Goal: Information Seeking & Learning: Learn about a topic

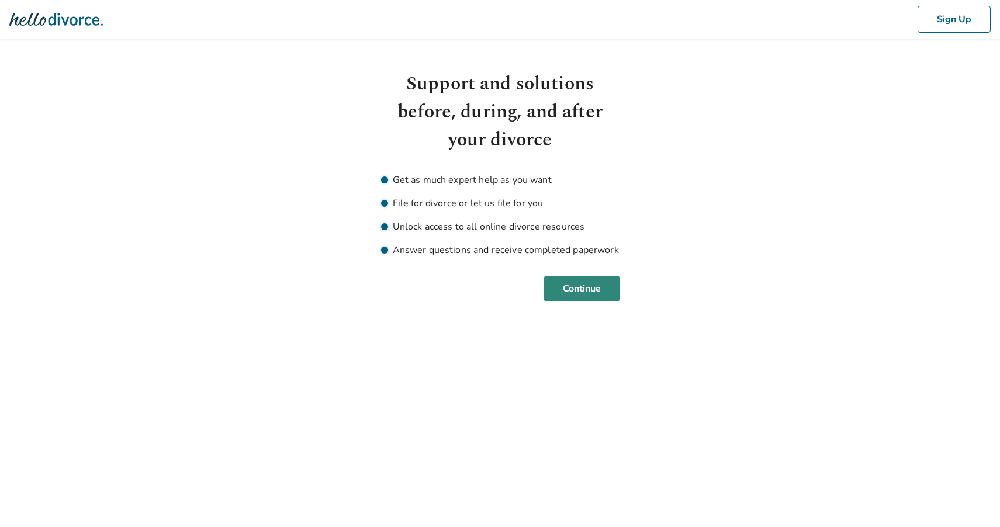
click at [572, 292] on button "Continue" at bounding box center [581, 289] width 75 height 26
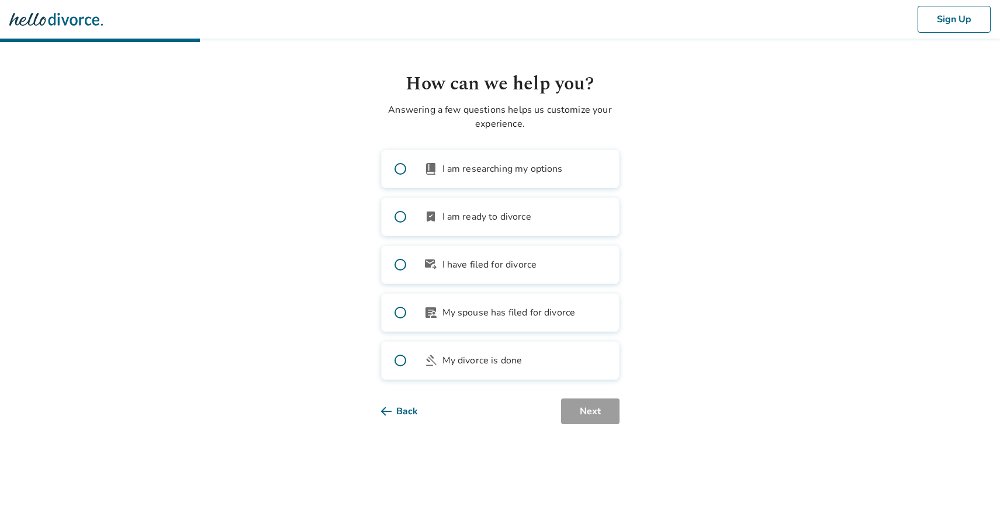
click at [503, 270] on span "I have filed for divorce" at bounding box center [490, 265] width 95 height 14
click at [597, 419] on button "Next" at bounding box center [590, 412] width 58 height 26
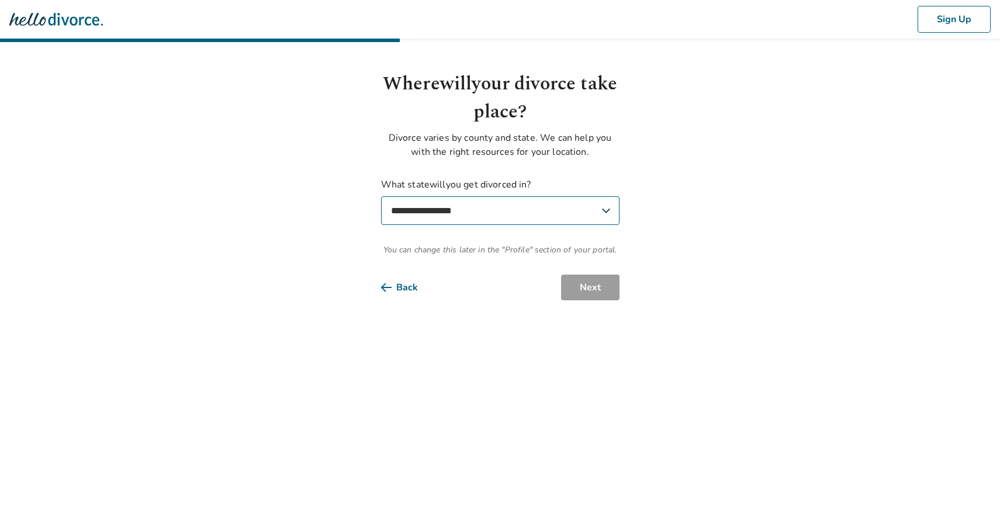
select select "**"
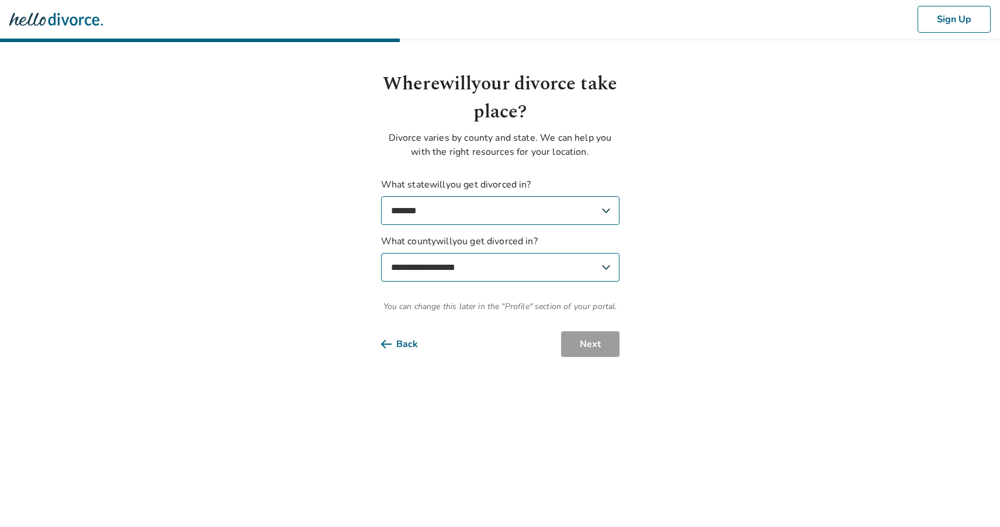
select select "**********"
click at [591, 347] on button "Next" at bounding box center [590, 344] width 58 height 26
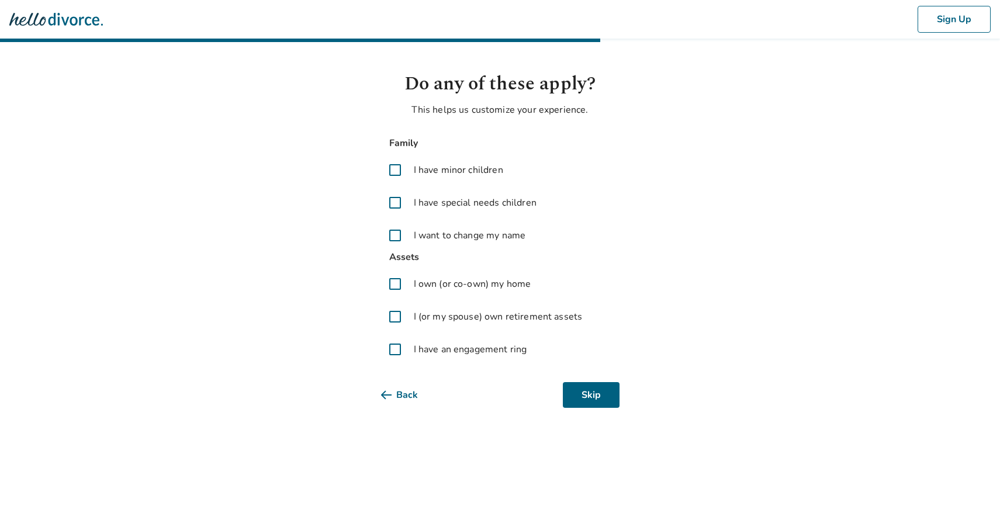
click at [394, 286] on span at bounding box center [395, 284] width 28 height 28
click at [396, 320] on span at bounding box center [395, 317] width 28 height 28
click at [587, 397] on button "Next" at bounding box center [590, 395] width 58 height 26
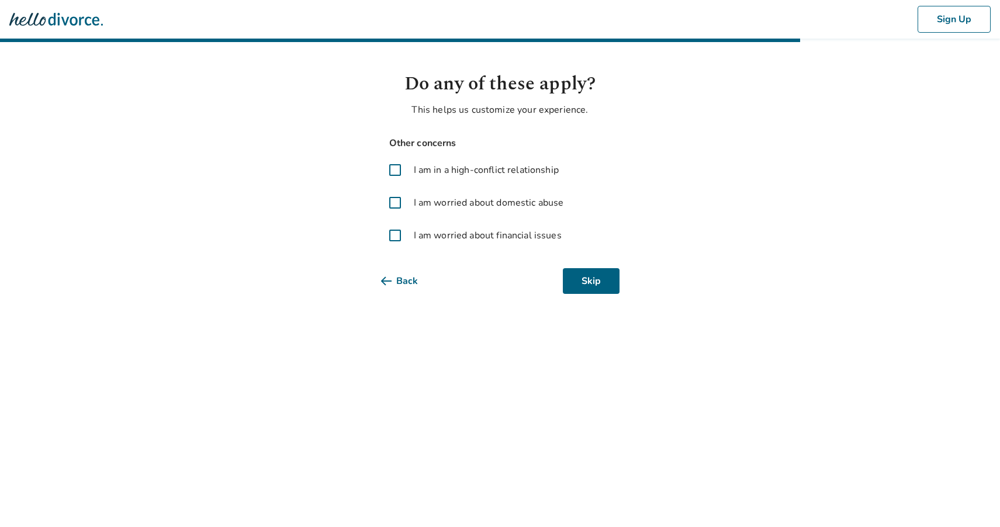
click at [393, 234] on span at bounding box center [395, 236] width 28 height 28
click at [598, 274] on button "Next" at bounding box center [590, 281] width 58 height 26
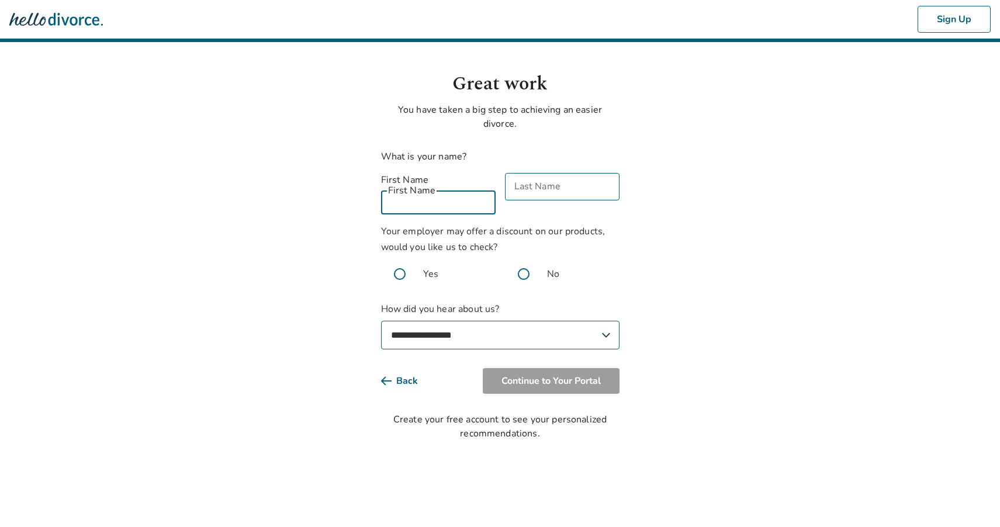
click at [461, 189] on input "First Name" at bounding box center [438, 200] width 115 height 27
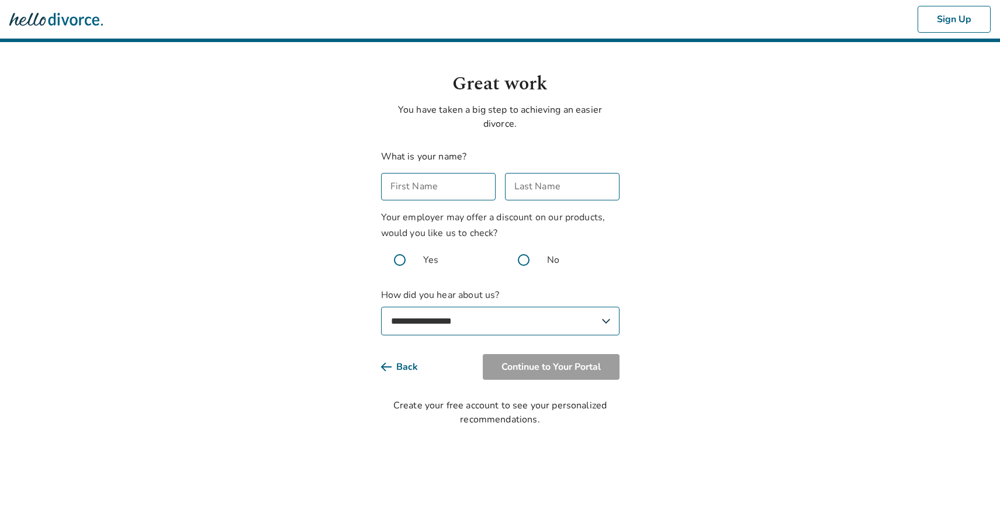
click at [523, 258] on span at bounding box center [523, 259] width 37 height 37
select select "**********"
click at [402, 190] on input "First Name" at bounding box center [438, 186] width 115 height 27
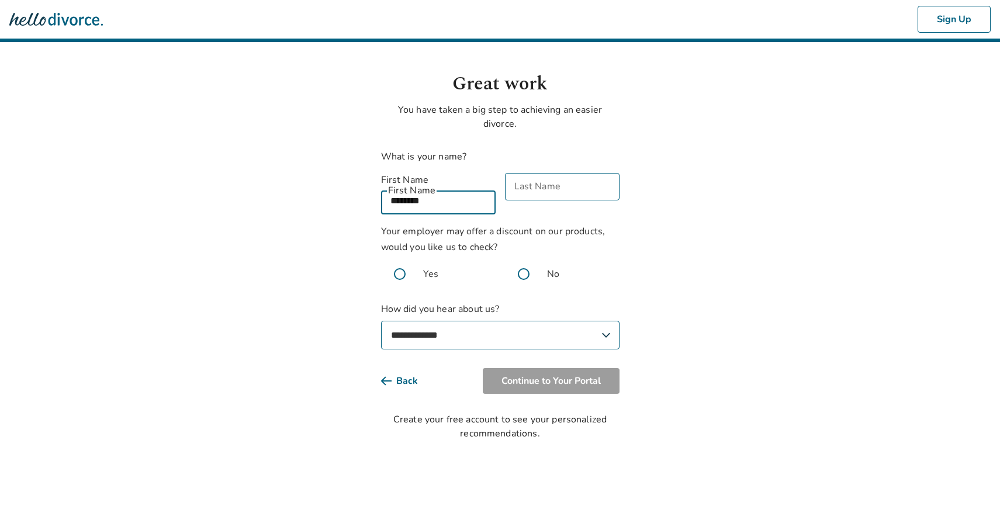
type input "********"
click at [555, 183] on input "Last Name" at bounding box center [562, 186] width 115 height 27
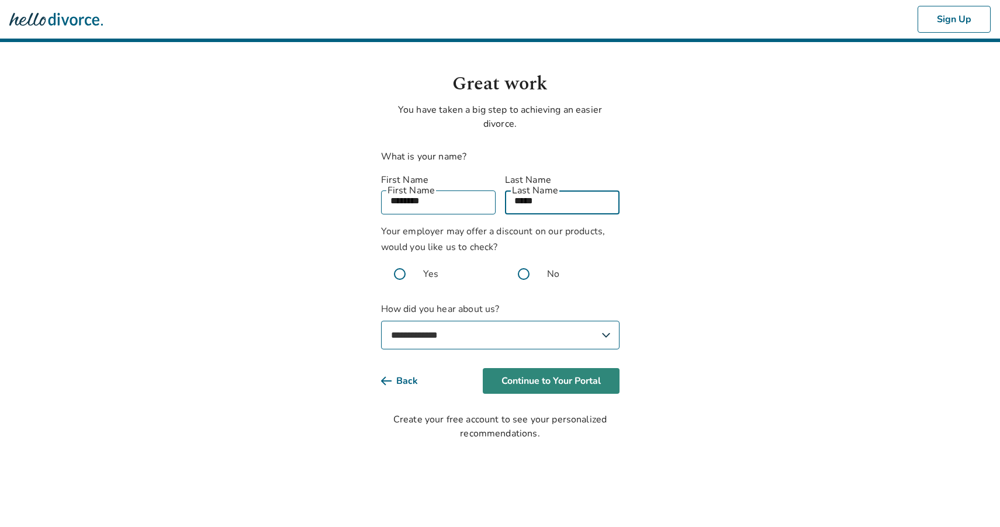
type input "*****"
click at [571, 368] on button "Continue to Your Portal" at bounding box center [551, 381] width 137 height 26
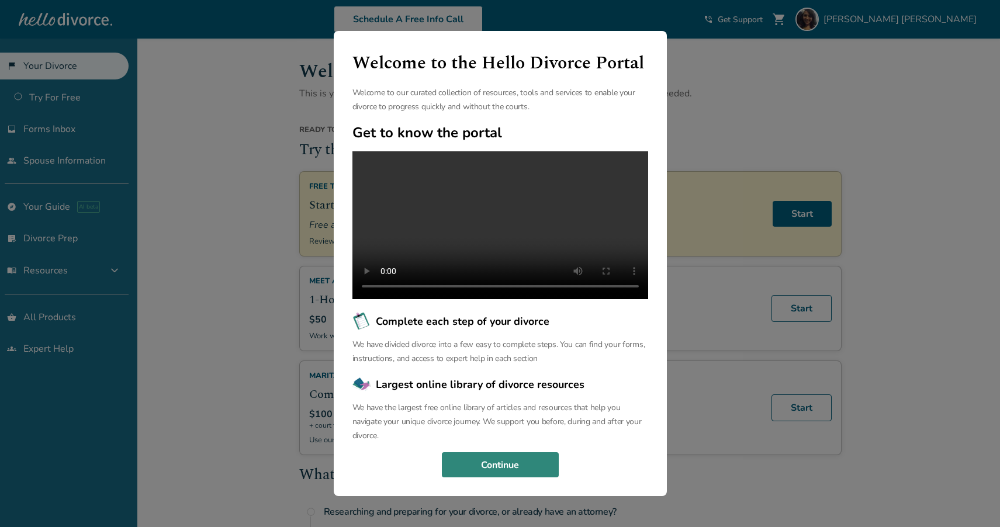
click at [515, 478] on button "Continue" at bounding box center [500, 465] width 117 height 26
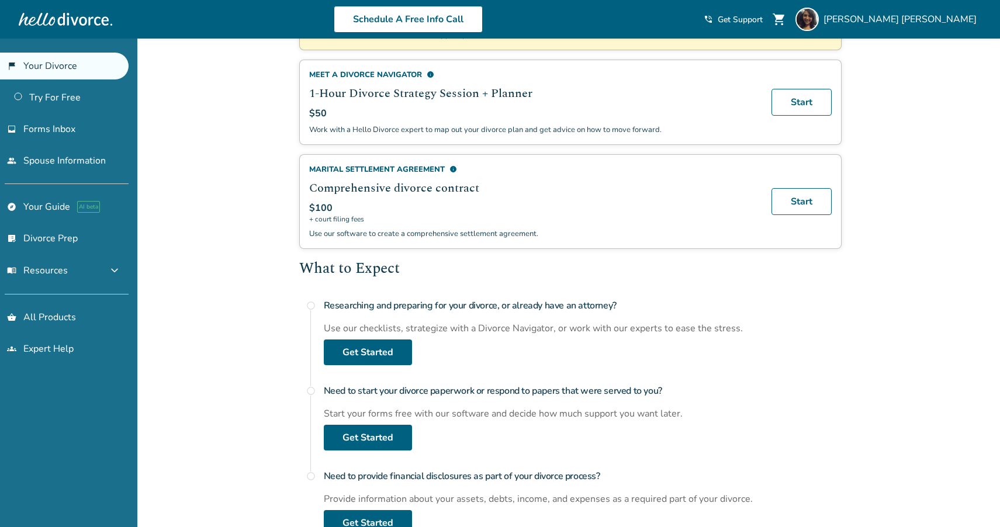
scroll to position [210, 0]
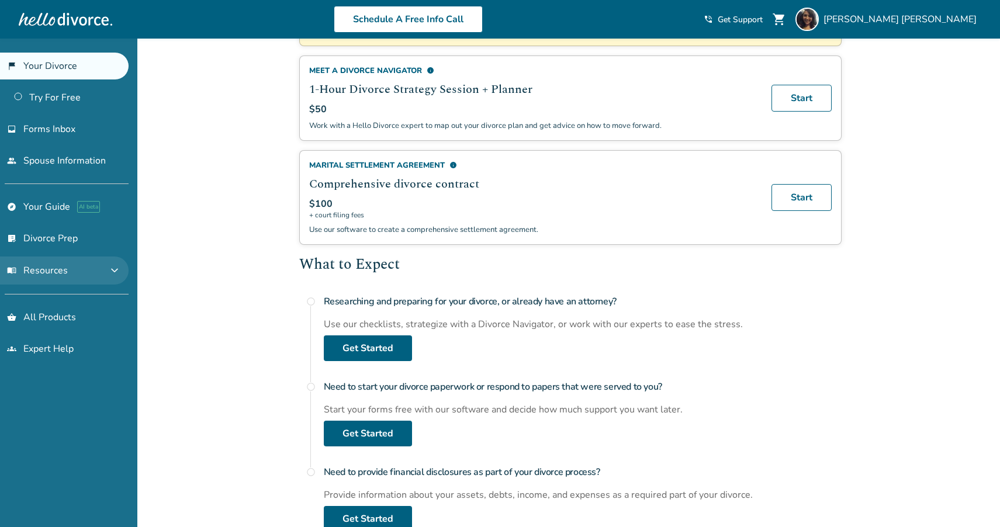
click at [122, 268] on span "expand_more" at bounding box center [115, 271] width 14 height 14
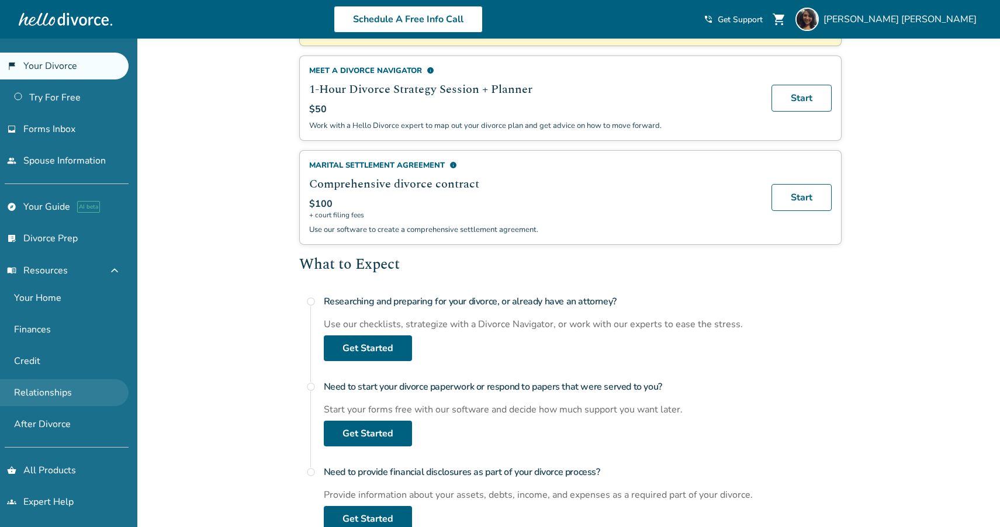
click at [73, 389] on link "Relationships" at bounding box center [64, 392] width 129 height 27
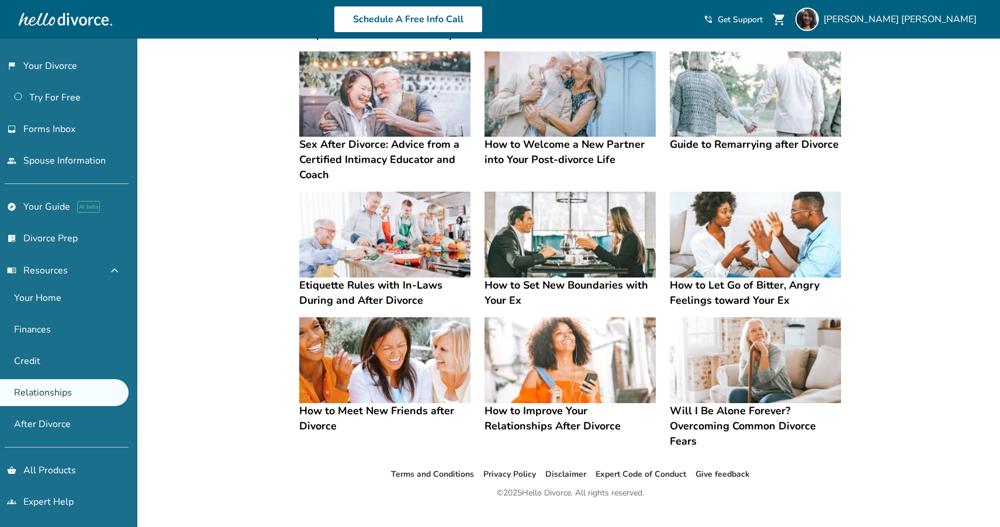
scroll to position [216, 0]
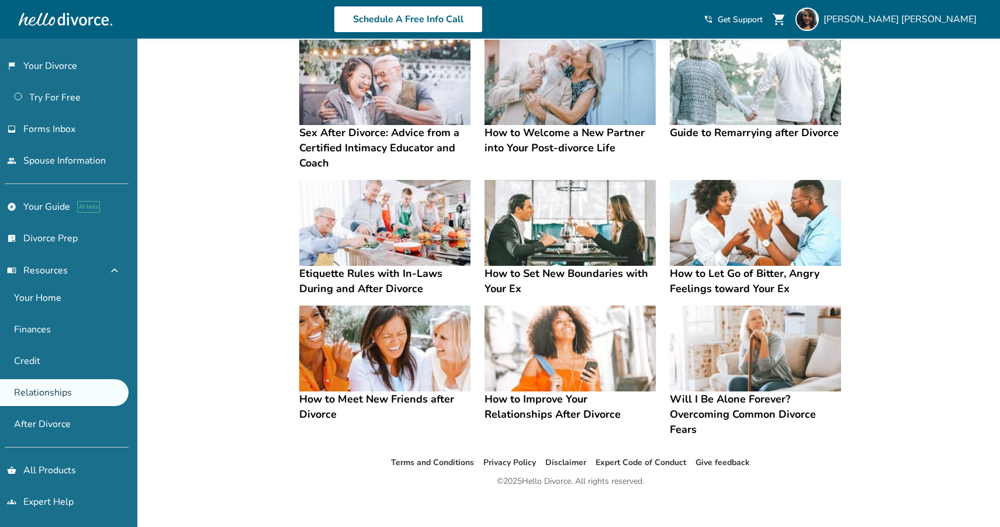
click at [543, 248] on img at bounding box center [570, 223] width 171 height 86
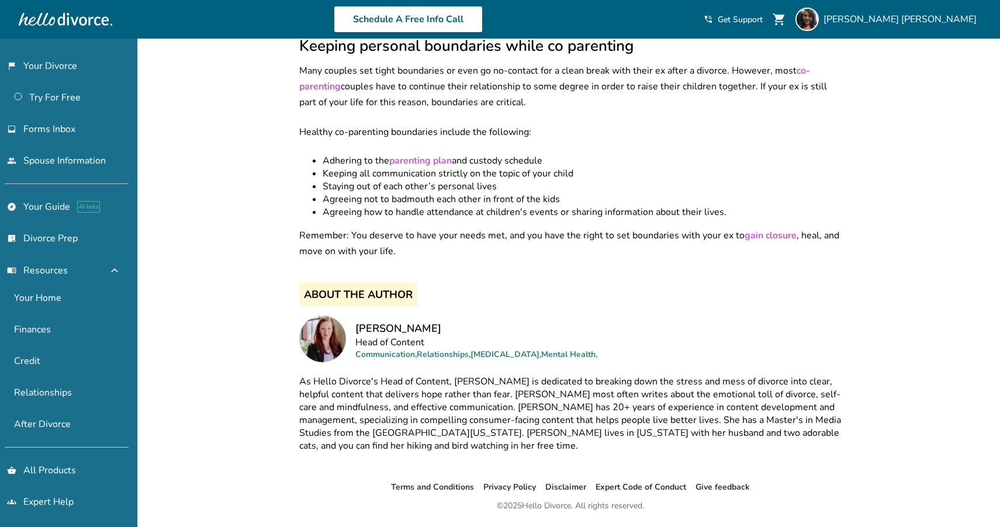
scroll to position [3795, 0]
click at [54, 302] on link "Your Home" at bounding box center [64, 298] width 129 height 27
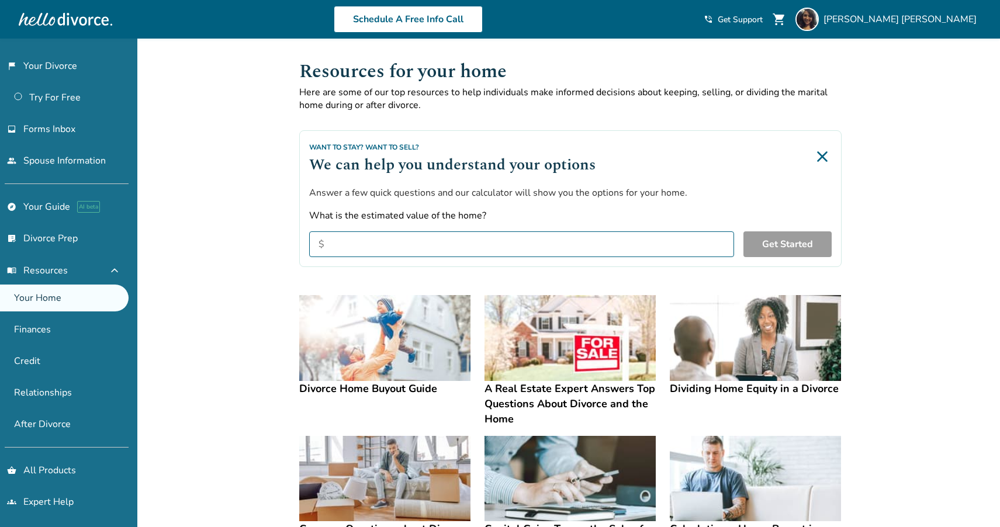
click at [534, 242] on input "What is the estimated value of the home?" at bounding box center [521, 245] width 425 height 26
type input "*******"
click at [788, 244] on button "Get Started" at bounding box center [788, 245] width 88 height 26
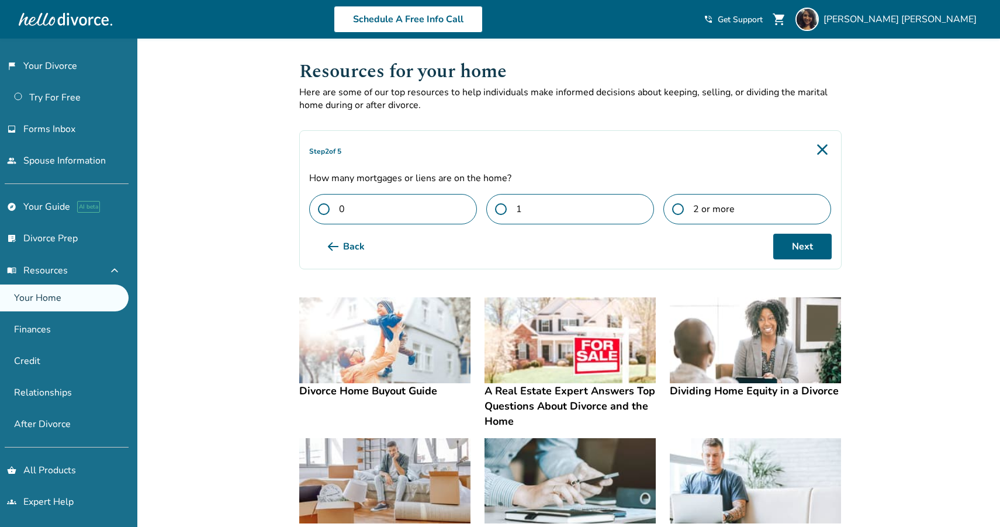
click at [498, 208] on span at bounding box center [505, 209] width 21 height 12
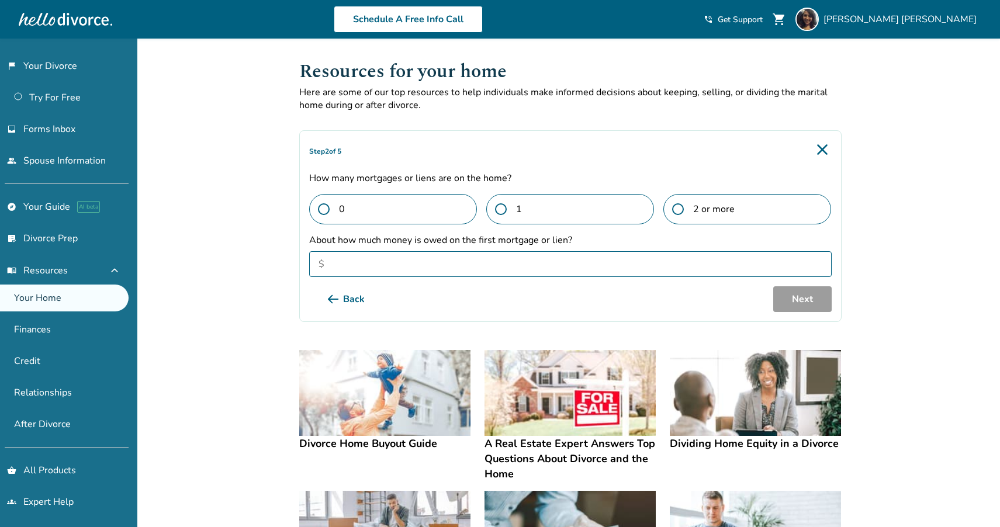
click at [597, 264] on input "About how much money is owed on the first mortgage or lien?" at bounding box center [570, 264] width 523 height 26
type input "*******"
click at [798, 298] on button "Next" at bounding box center [802, 299] width 58 height 26
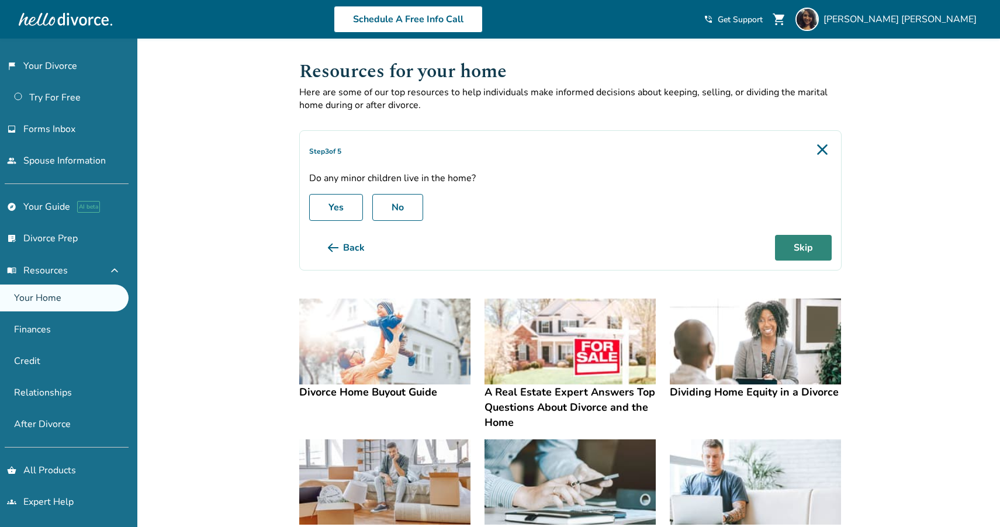
click at [821, 249] on button "Skip" at bounding box center [803, 248] width 57 height 26
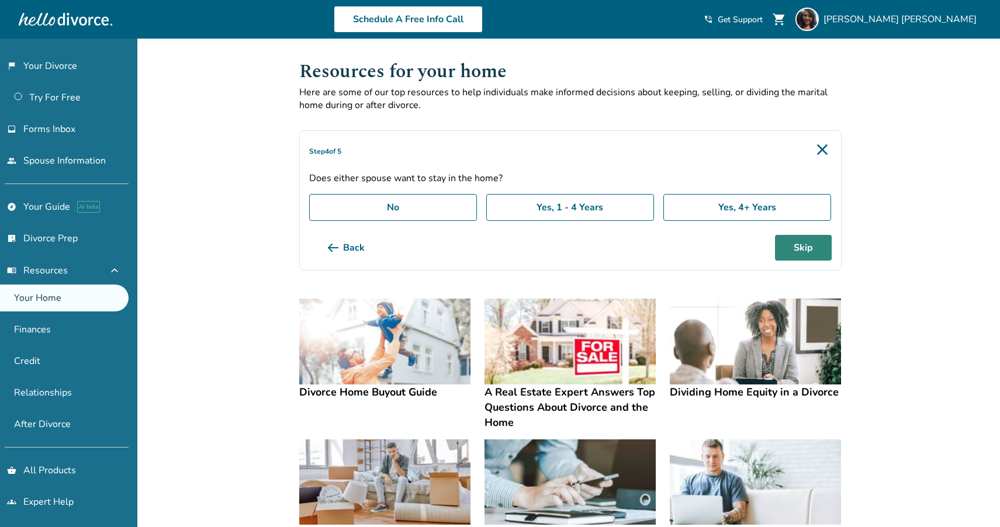
click at [809, 248] on button "Skip" at bounding box center [803, 248] width 57 height 26
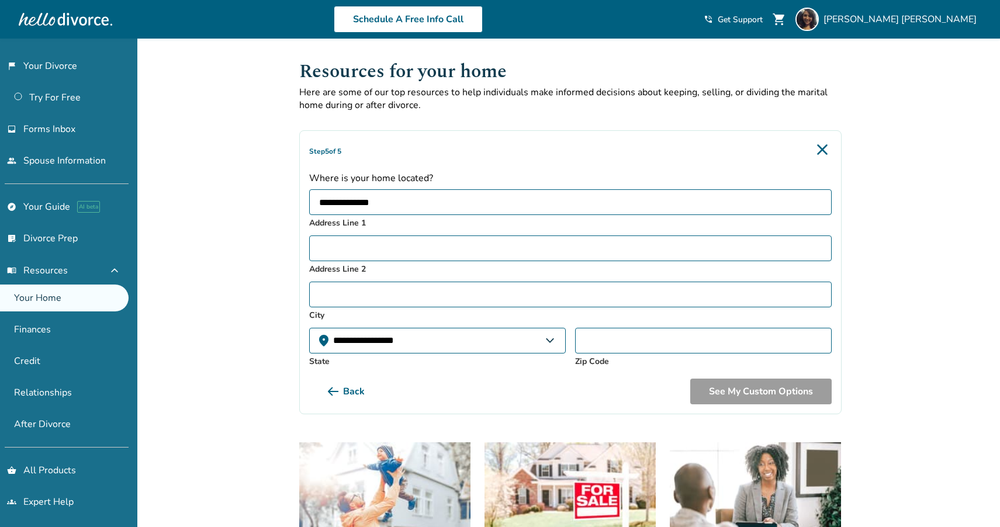
type input "**********"
select select "**"
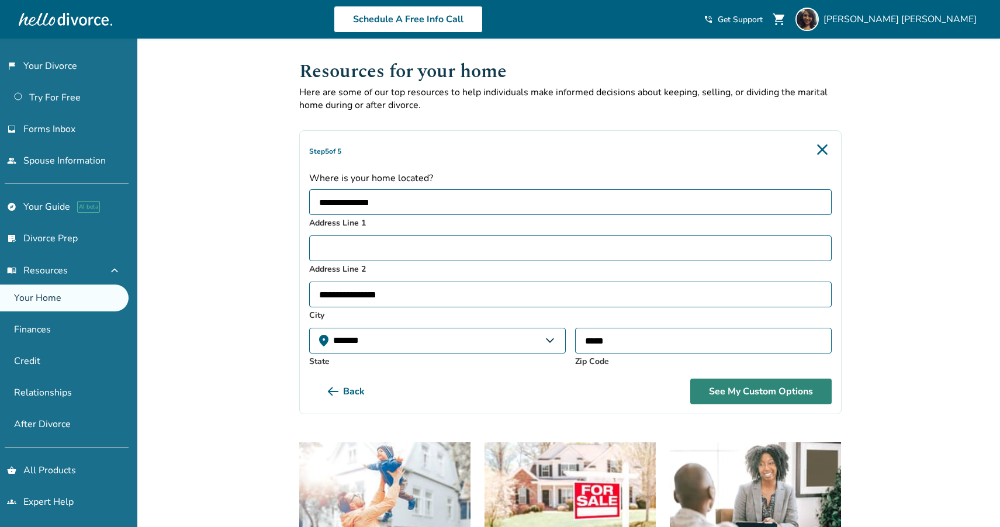
type input "*****"
click at [761, 397] on button "See My Custom Options" at bounding box center [760, 392] width 141 height 26
click at [679, 346] on input "*****" at bounding box center [703, 341] width 257 height 26
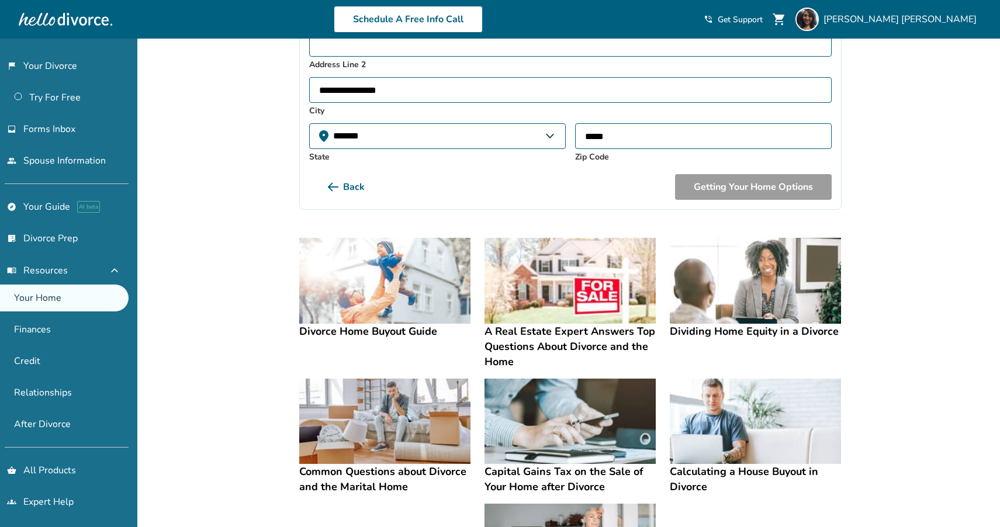
scroll to position [204, 0]
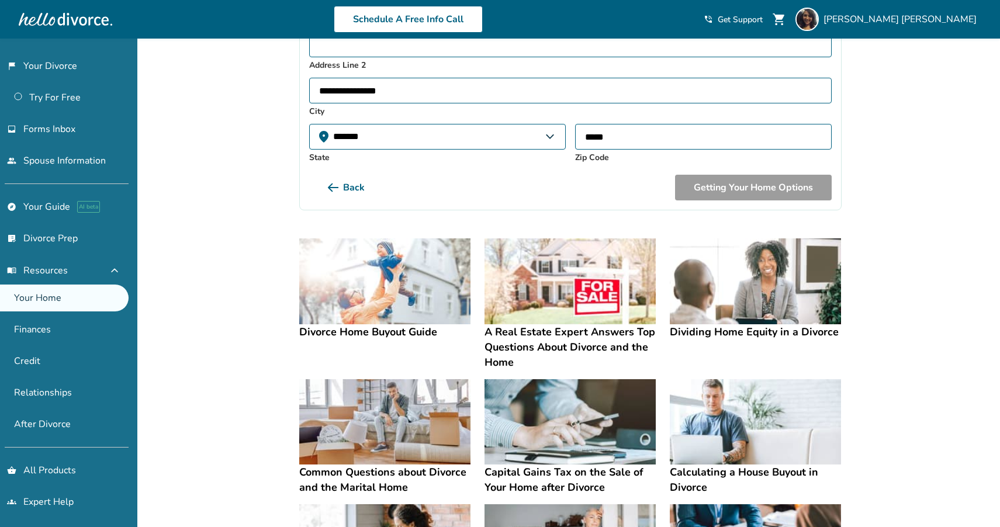
click at [396, 292] on img at bounding box center [384, 282] width 171 height 86
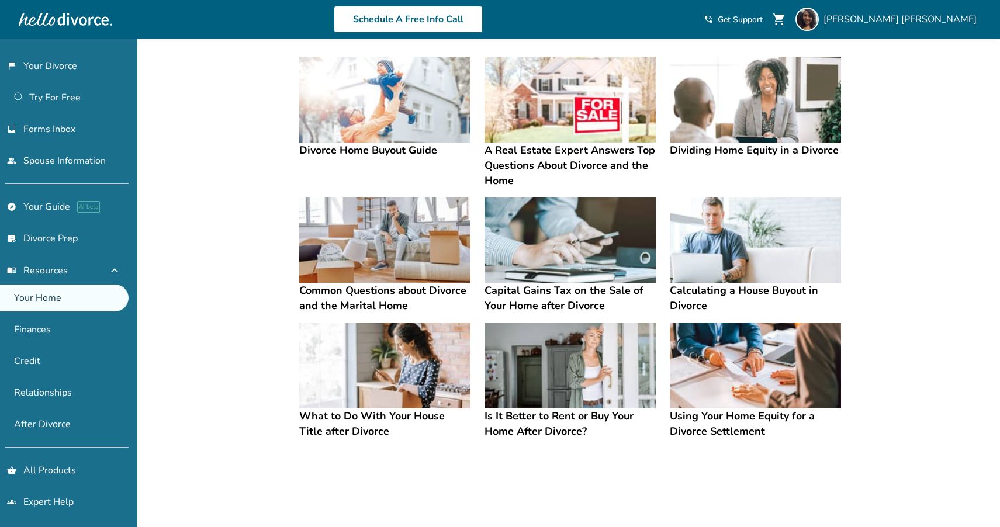
scroll to position [384, 0]
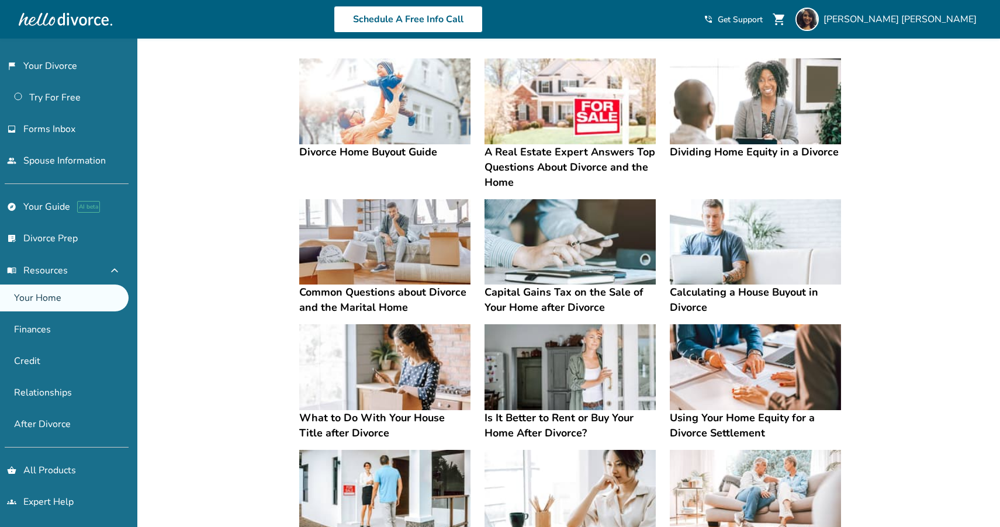
click at [784, 249] on img at bounding box center [755, 242] width 171 height 86
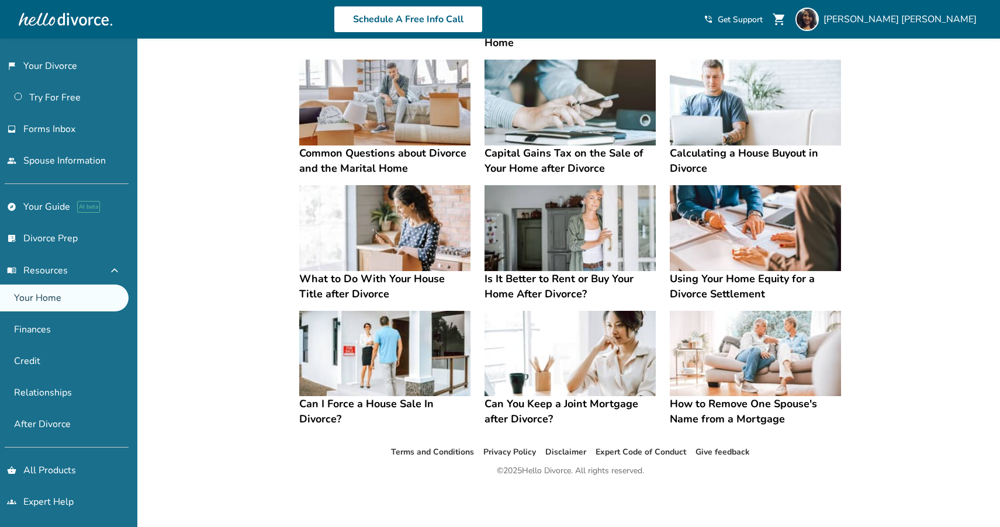
scroll to position [534, 0]
click at [567, 348] on img at bounding box center [570, 354] width 171 height 86
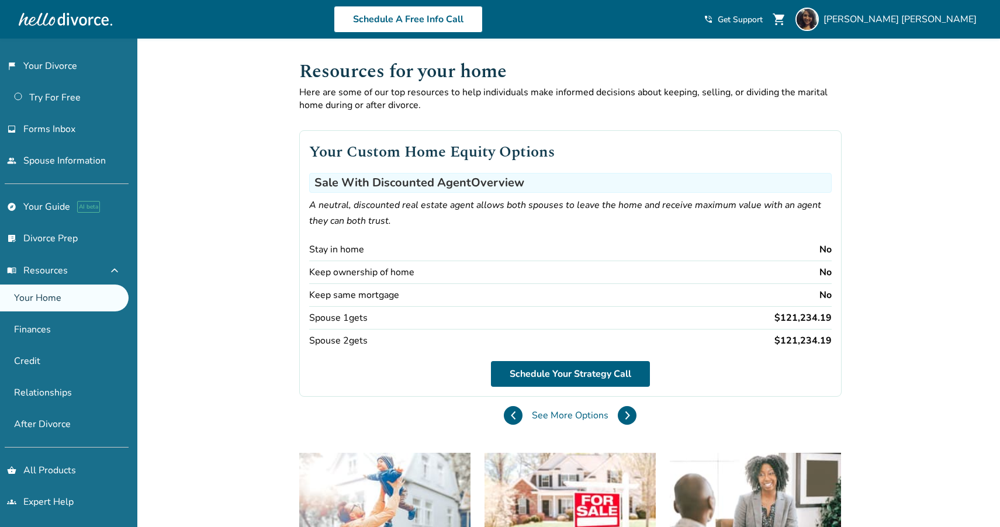
scroll to position [0, 0]
drag, startPoint x: 773, startPoint y: 320, endPoint x: 837, endPoint y: 326, distance: 64.0
click at [837, 326] on div "Your Custom Home Equity Options Sale With Discounted Agent Overview A neutral, …" at bounding box center [570, 263] width 543 height 267
copy div "$121,234.19"
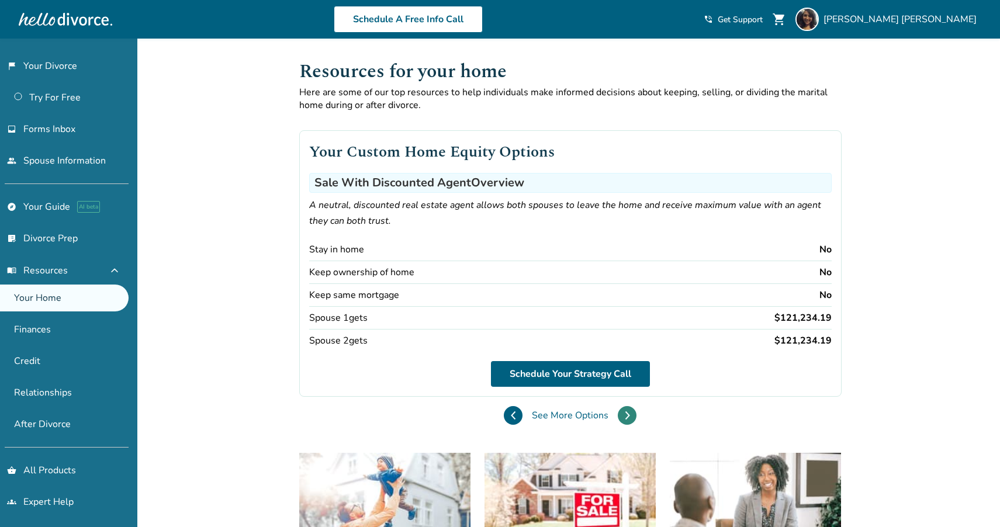
click at [625, 411] on icon at bounding box center [627, 415] width 5 height 9
click at [626, 414] on icon at bounding box center [628, 416] width 4 height 8
click at [625, 413] on icon at bounding box center [627, 415] width 5 height 9
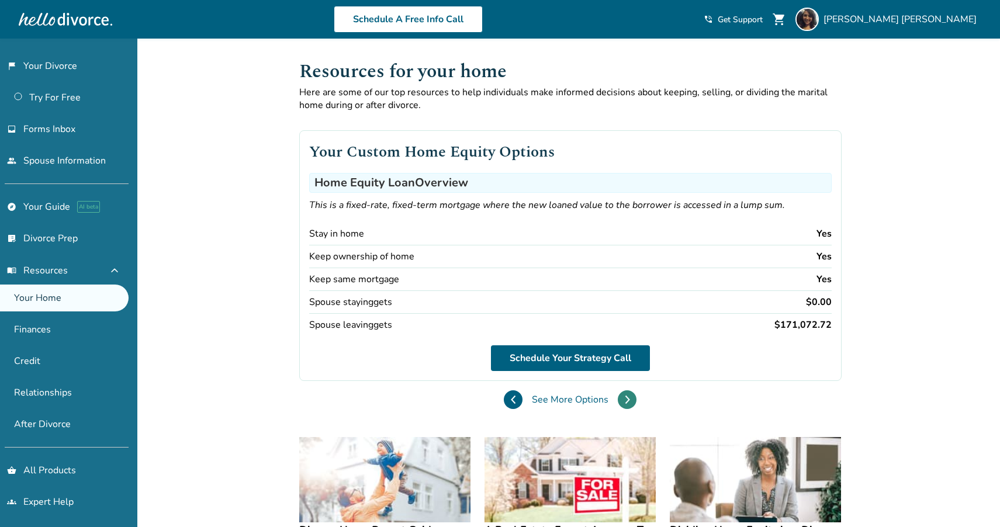
click at [618, 401] on button at bounding box center [627, 400] width 19 height 19
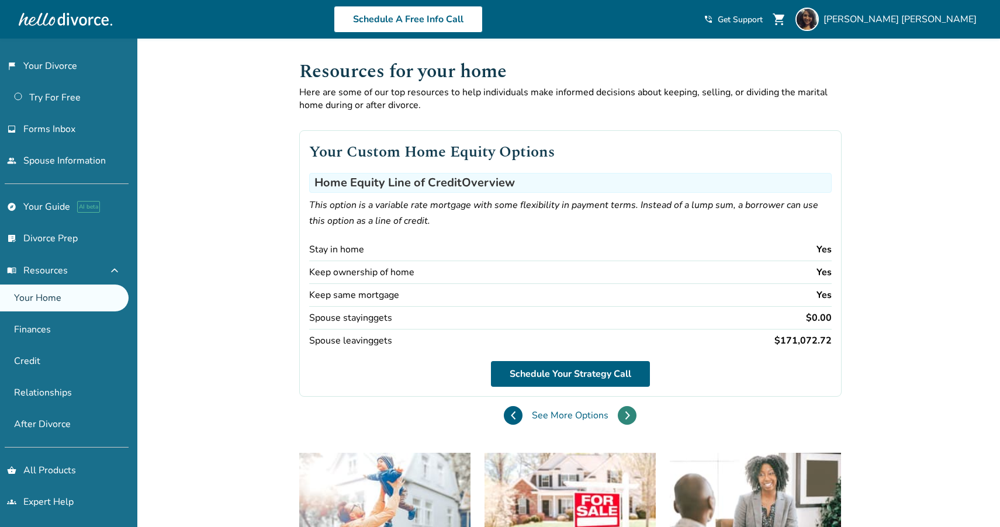
click at [618, 414] on button at bounding box center [627, 415] width 19 height 19
click at [625, 412] on icon at bounding box center [627, 415] width 5 height 9
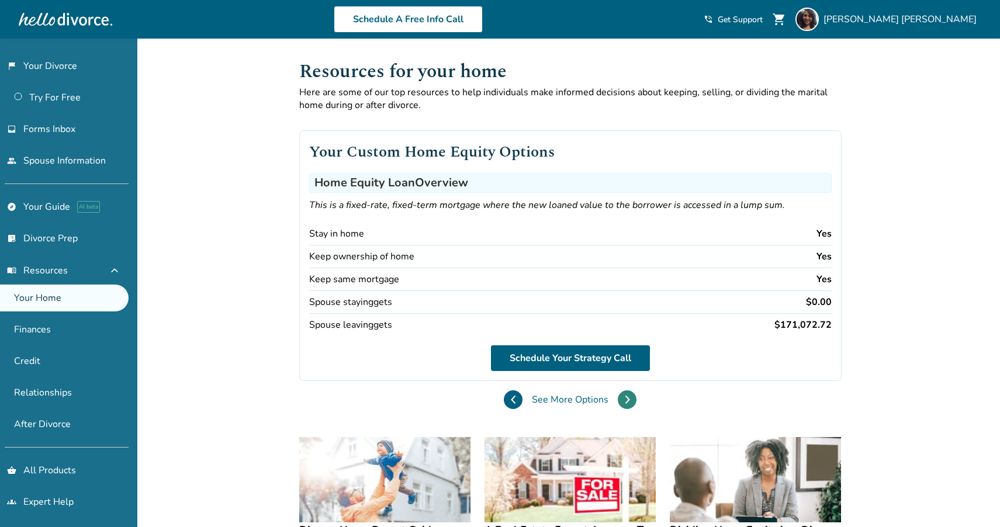
click at [418, 412] on div "Your Custom Home Equity Options Home Equity Loan Overview This is a fixed-rate,…" at bounding box center [570, 265] width 543 height 307
click at [626, 398] on icon at bounding box center [628, 400] width 4 height 8
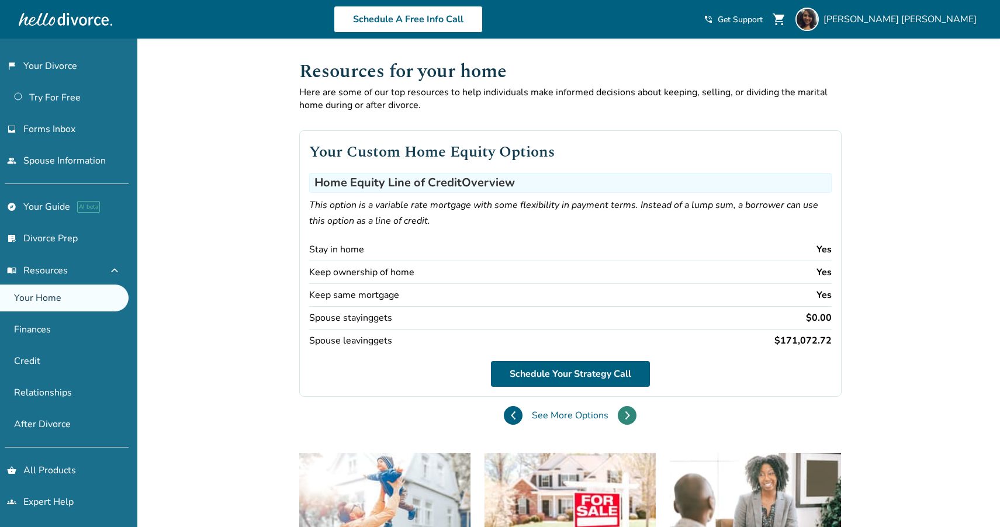
click at [421, 398] on div "Your Custom Home Equity Options Home Equity Line of Credit Overview This option…" at bounding box center [570, 273] width 543 height 323
click at [625, 411] on icon at bounding box center [627, 415] width 5 height 9
click at [511, 417] on icon at bounding box center [513, 415] width 5 height 9
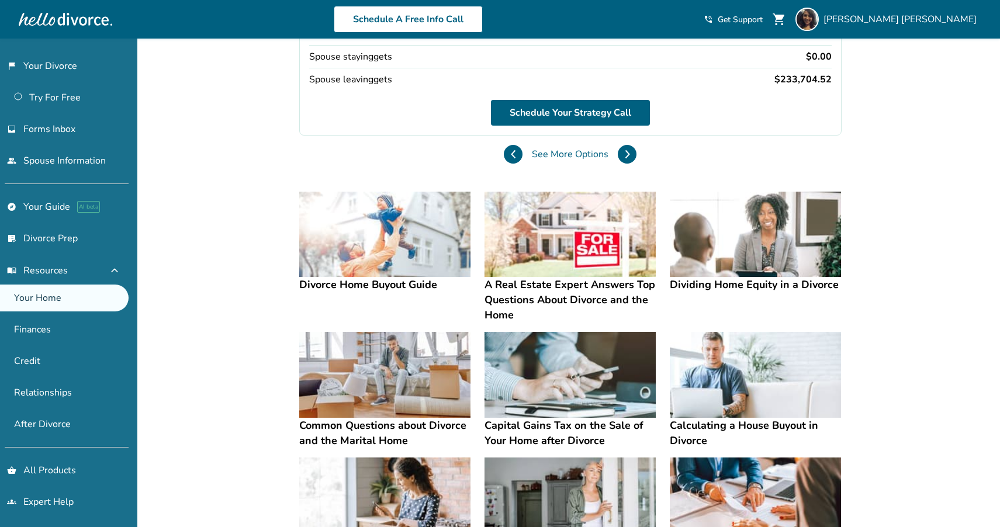
scroll to position [254, 0]
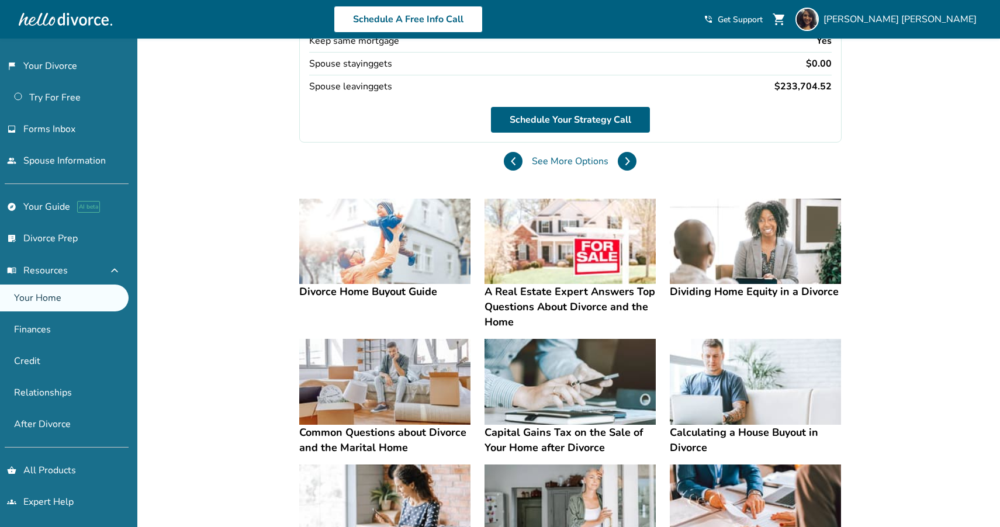
click at [400, 381] on img at bounding box center [384, 382] width 171 height 86
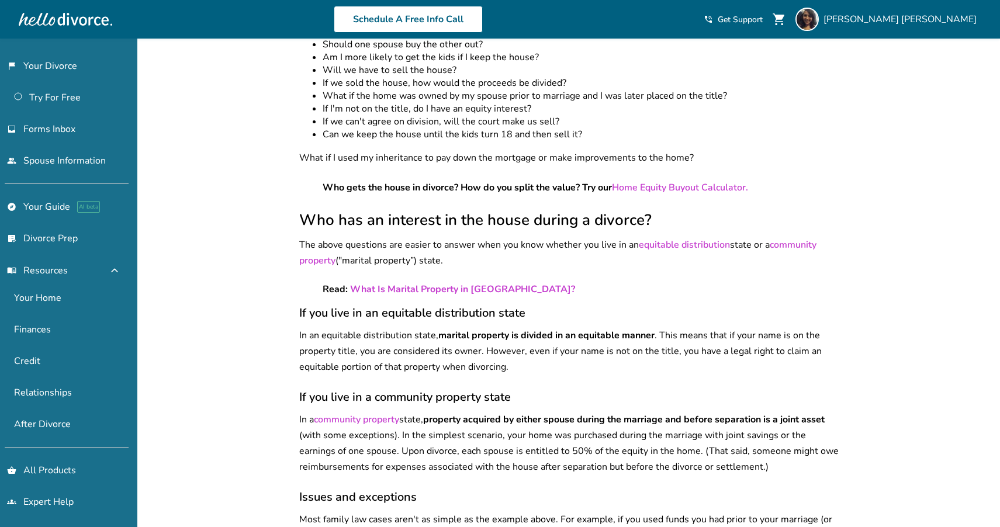
scroll to position [453, 0]
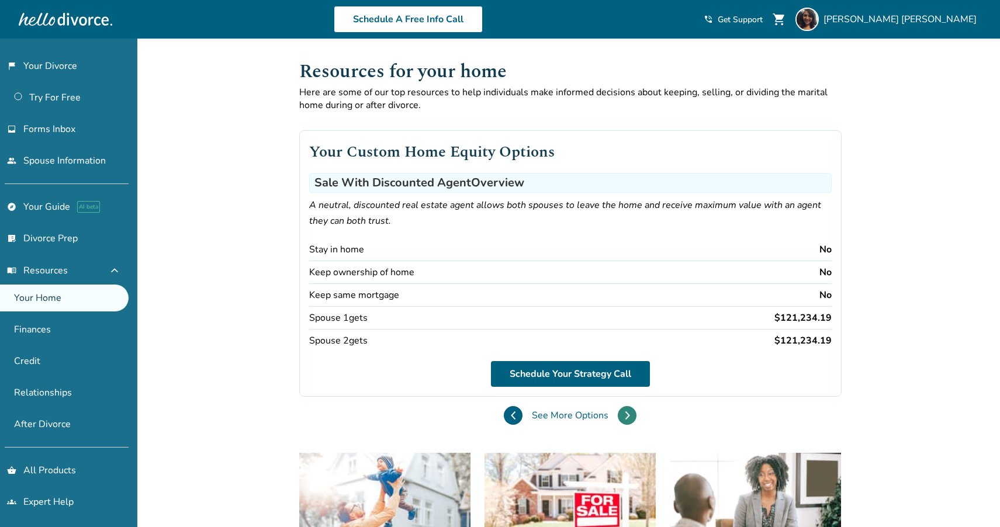
click at [625, 419] on icon at bounding box center [627, 415] width 5 height 9
click at [504, 418] on button at bounding box center [513, 415] width 19 height 19
click at [625, 416] on icon at bounding box center [627, 415] width 5 height 9
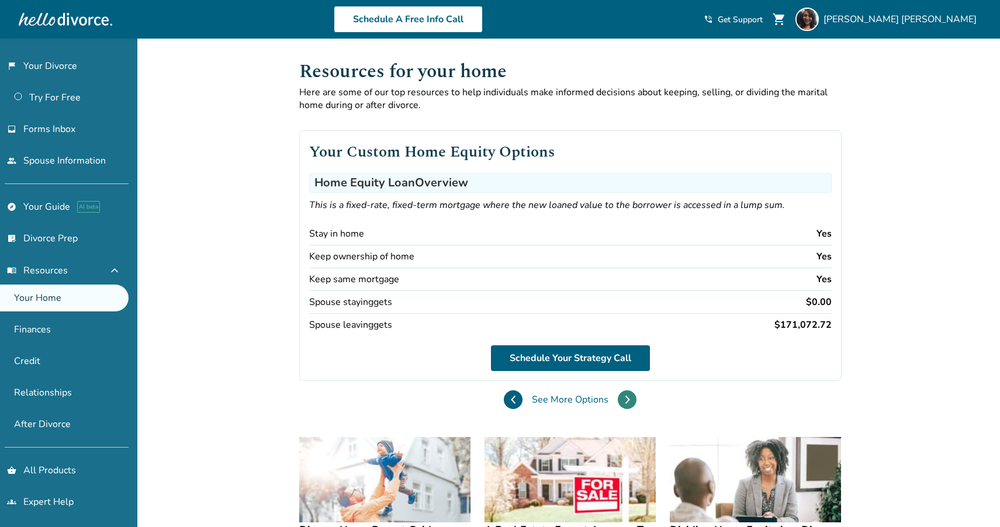
click at [618, 402] on button at bounding box center [627, 400] width 19 height 19
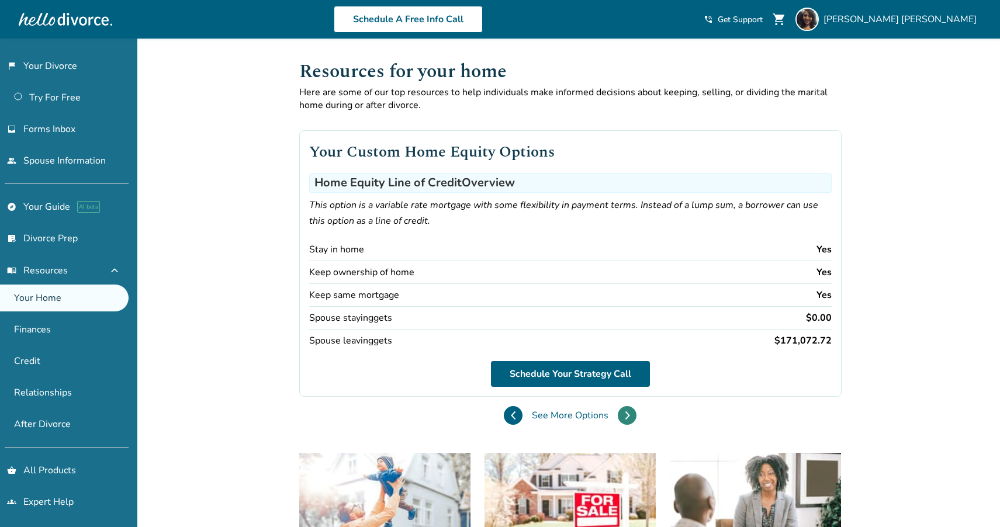
click at [625, 414] on icon at bounding box center [627, 415] width 5 height 9
click at [512, 414] on icon at bounding box center [514, 416] width 4 height 8
click at [511, 418] on icon at bounding box center [513, 415] width 5 height 9
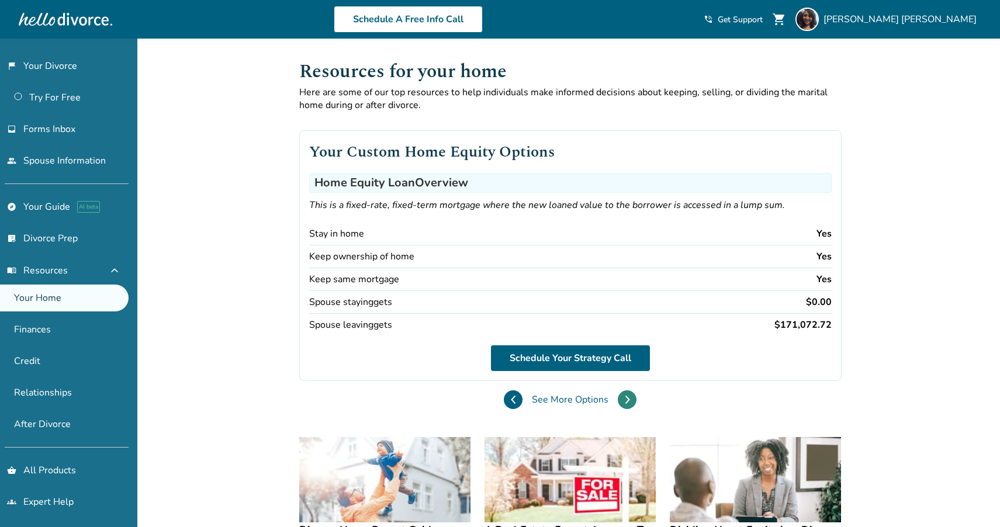
click at [625, 402] on icon at bounding box center [627, 399] width 5 height 9
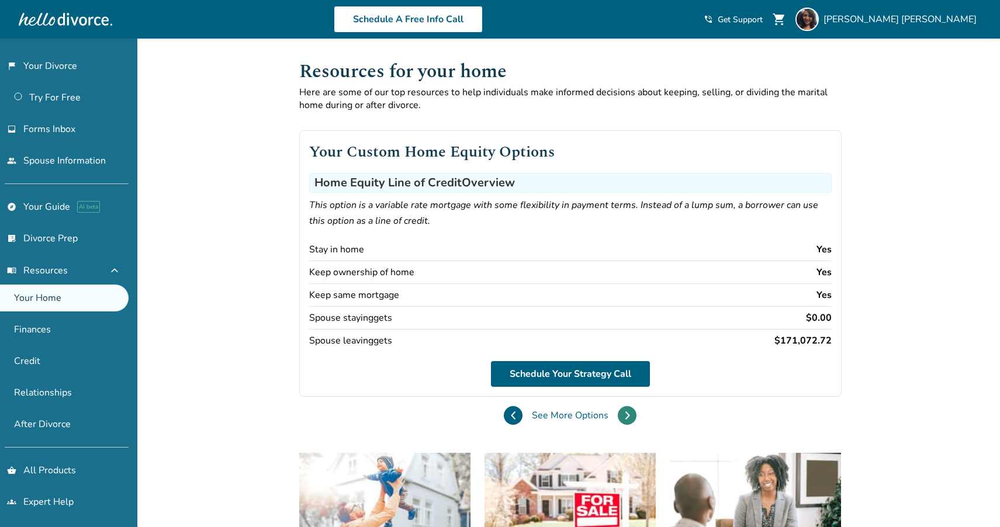
click at [420, 402] on div "Your Custom Home Equity Options Home Equity Line of Credit Overview This option…" at bounding box center [570, 273] width 543 height 323
click at [626, 417] on icon at bounding box center [628, 416] width 4 height 8
click at [618, 417] on button at bounding box center [627, 415] width 19 height 19
